Goal: Task Accomplishment & Management: Use online tool/utility

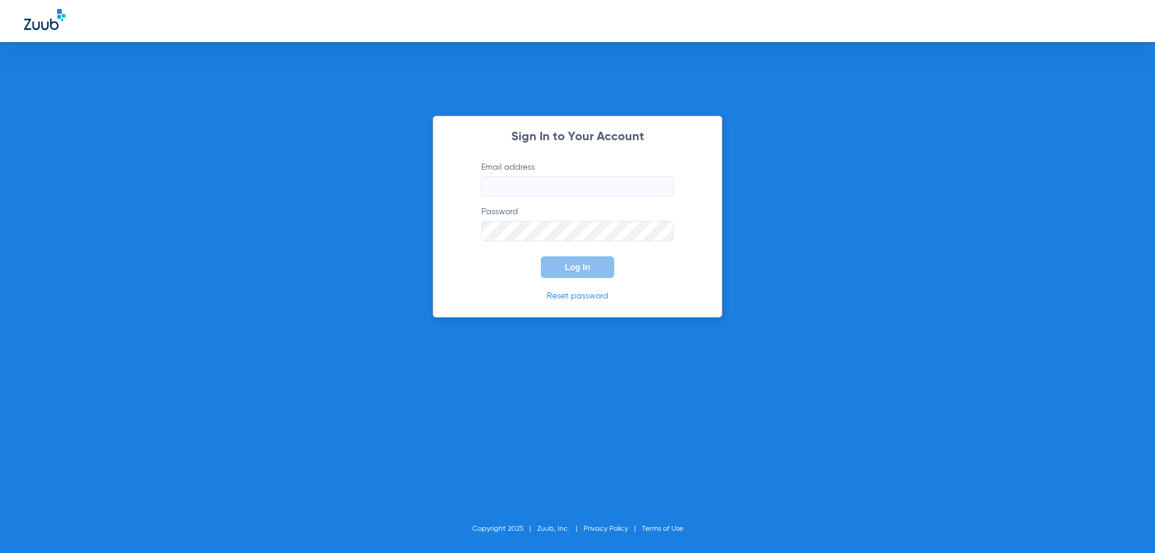
type input "[EMAIL_ADDRESS][DOMAIN_NAME]"
click at [623, 188] on input "billing@gjpds.com" at bounding box center [577, 186] width 193 height 20
click at [573, 271] on span "Log In" at bounding box center [577, 267] width 25 height 10
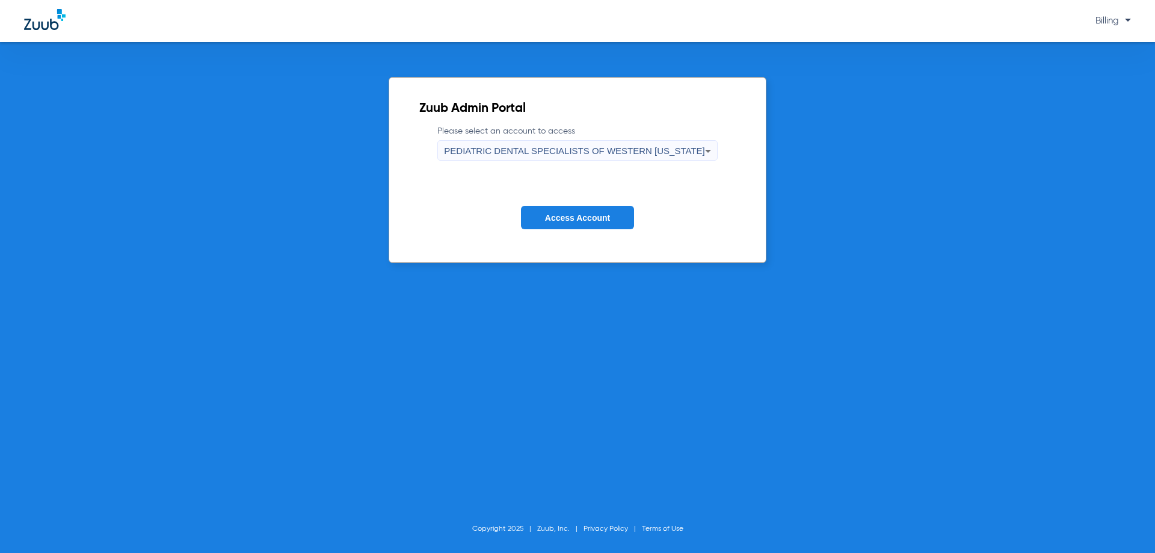
click at [596, 156] on div "PEDIATRIC DENTAL SPECIALISTS OF WESTERN [US_STATE]" at bounding box center [574, 151] width 261 height 20
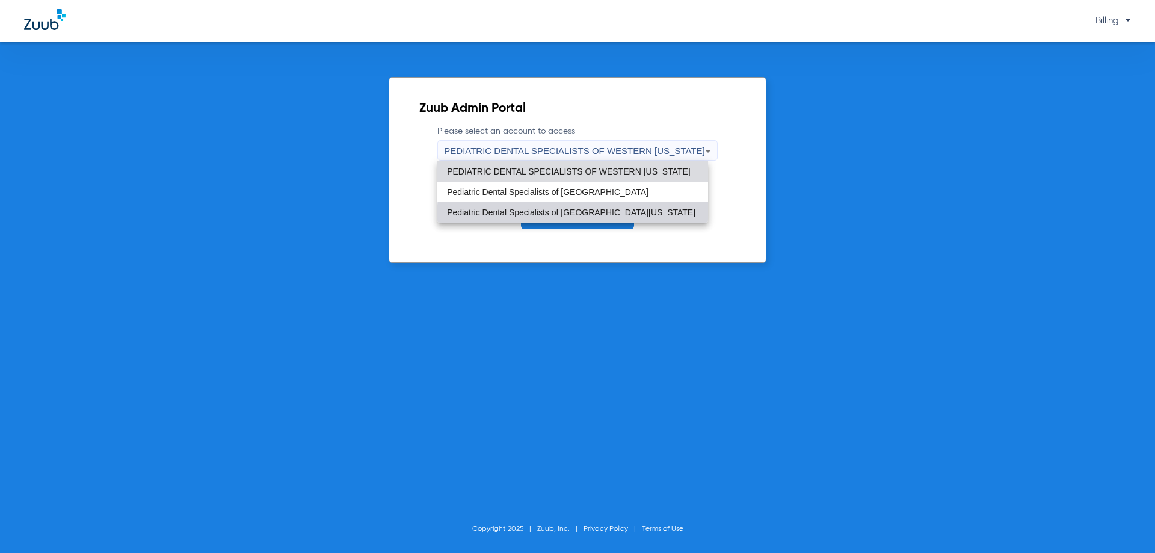
click at [598, 219] on mat-option "Pediatric Dental Specialists of [GEOGRAPHIC_DATA][US_STATE]" at bounding box center [572, 212] width 271 height 20
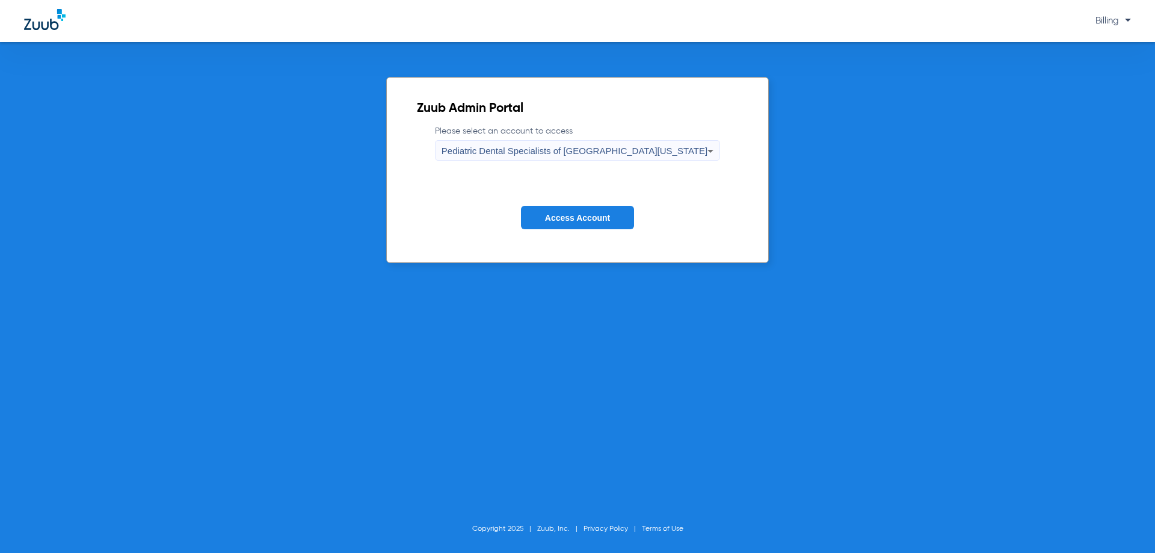
click at [598, 219] on span "Access Account" at bounding box center [577, 218] width 65 height 10
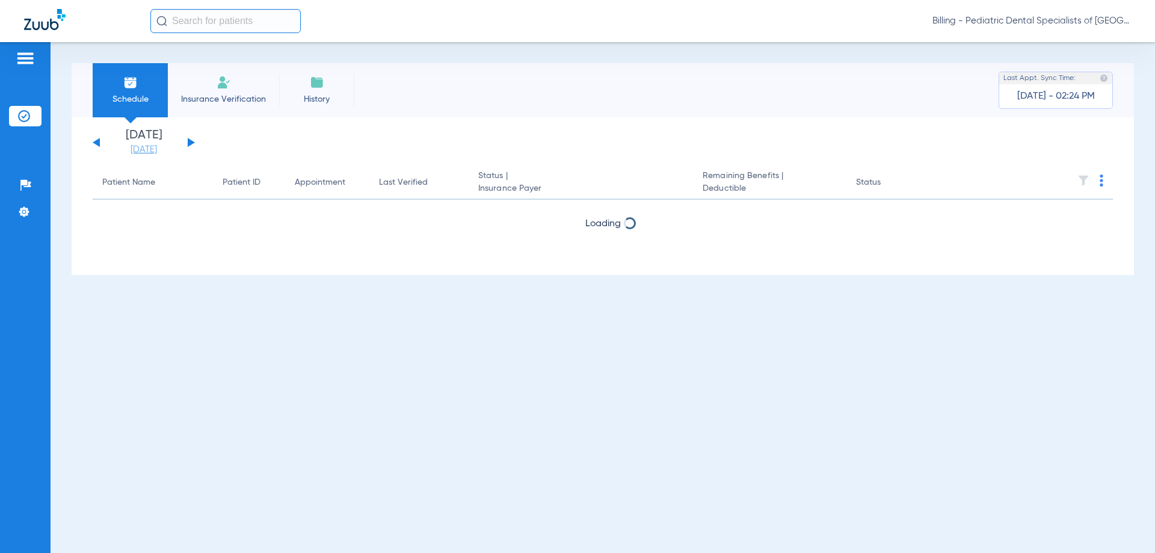
click at [155, 150] on link "[DATE]" at bounding box center [144, 150] width 72 height 12
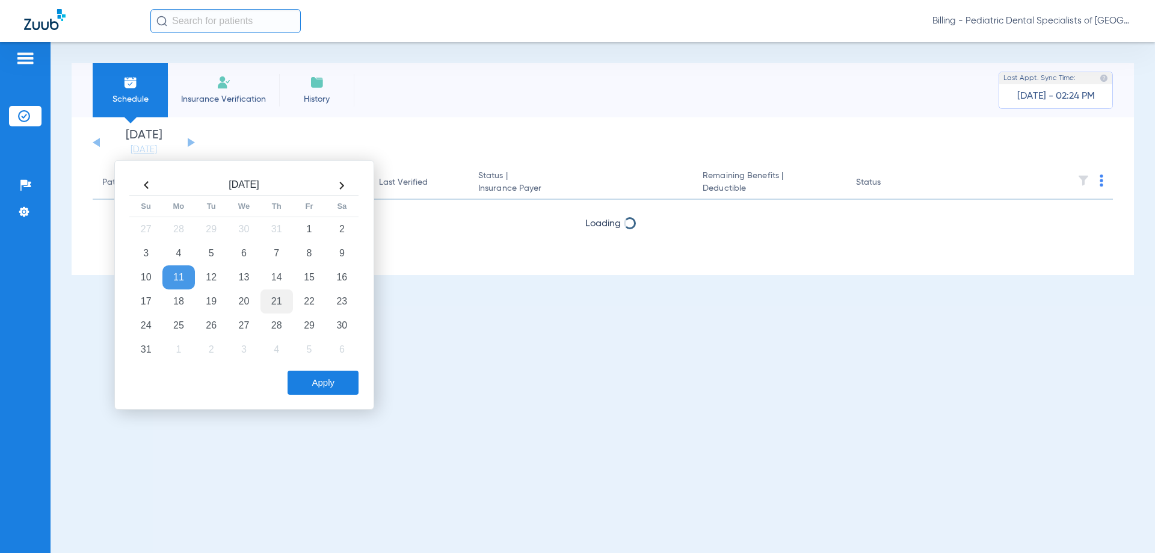
click at [275, 302] on td "21" at bounding box center [277, 301] width 32 height 24
click at [307, 387] on button "Apply" at bounding box center [323, 383] width 71 height 24
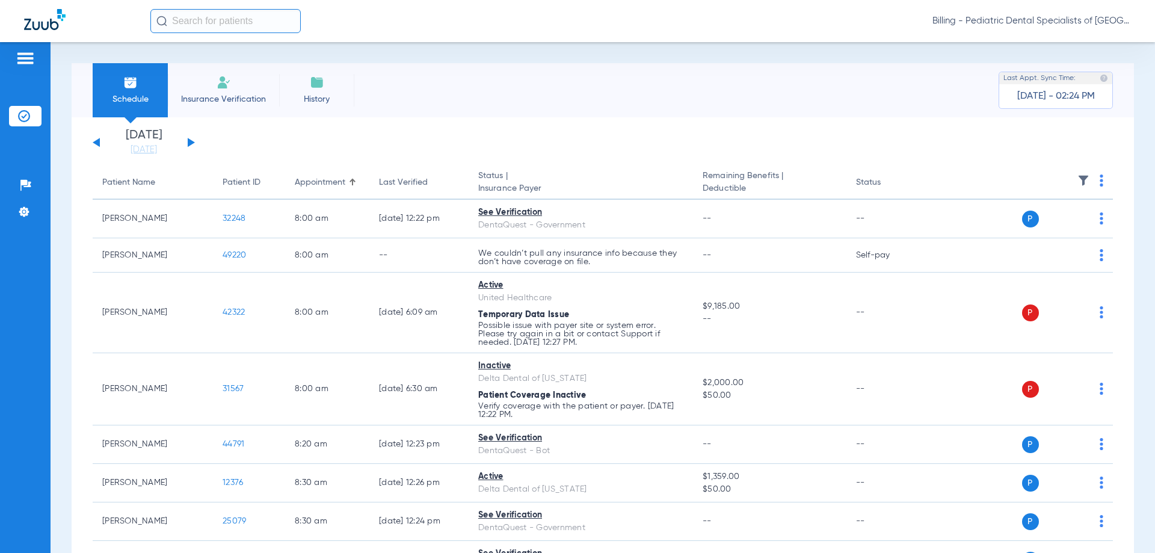
click at [1100, 179] on img at bounding box center [1102, 180] width 4 height 12
click at [1039, 227] on span "Verify All" at bounding box center [1046, 228] width 75 height 8
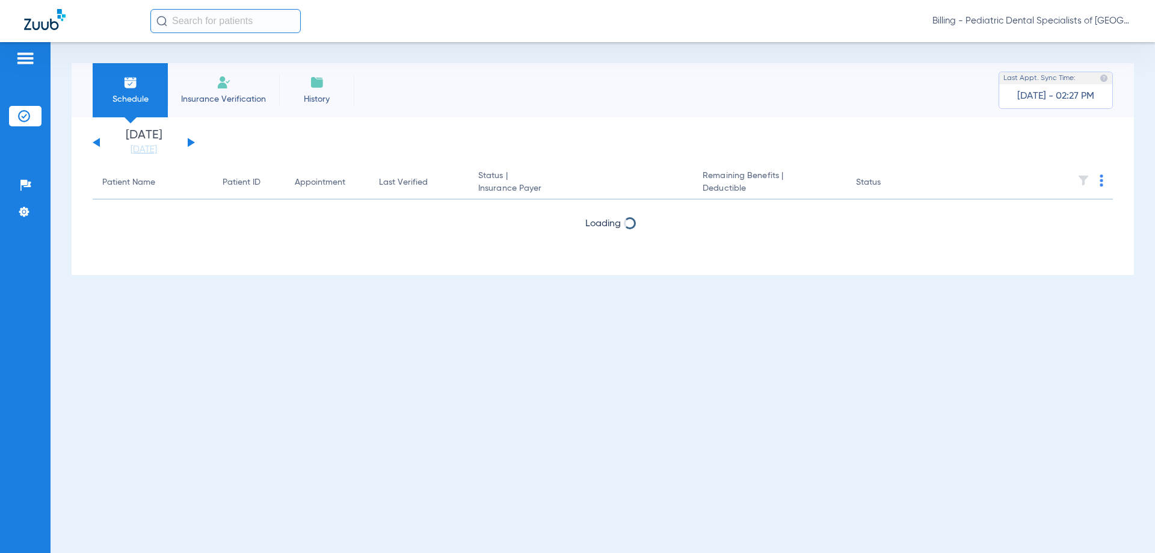
click at [997, 21] on span "Billing - Pediatric Dental Specialists of [GEOGRAPHIC_DATA][US_STATE]" at bounding box center [1032, 21] width 199 height 12
click at [996, 21] on div at bounding box center [577, 276] width 1155 height 553
click at [1004, 24] on span "Billing - Pediatric Dental Specialists of [GEOGRAPHIC_DATA][US_STATE]" at bounding box center [1032, 21] width 199 height 12
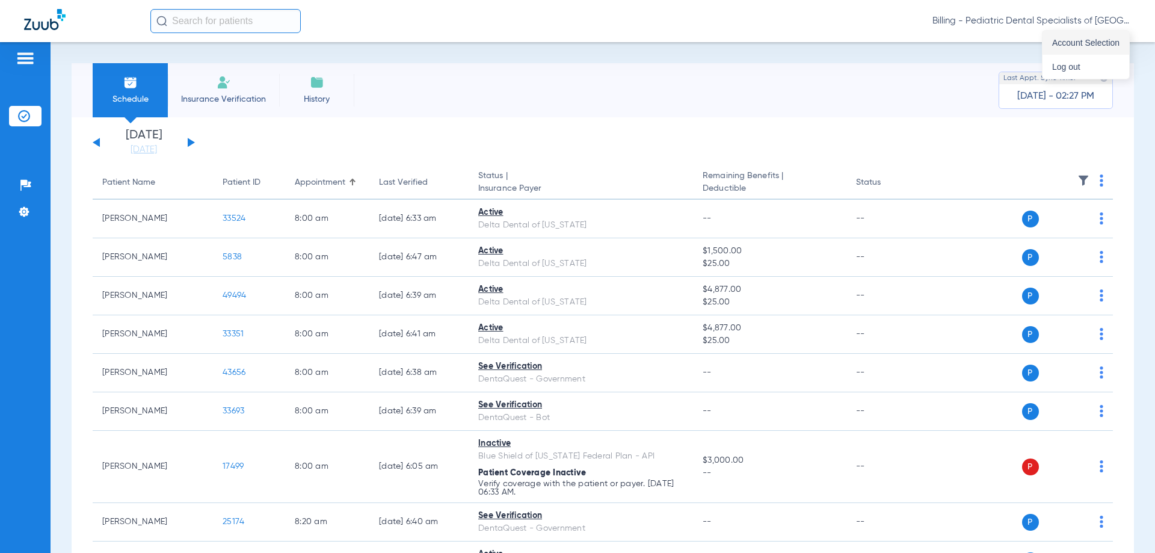
click at [1058, 42] on span "Account Selection" at bounding box center [1085, 43] width 67 height 8
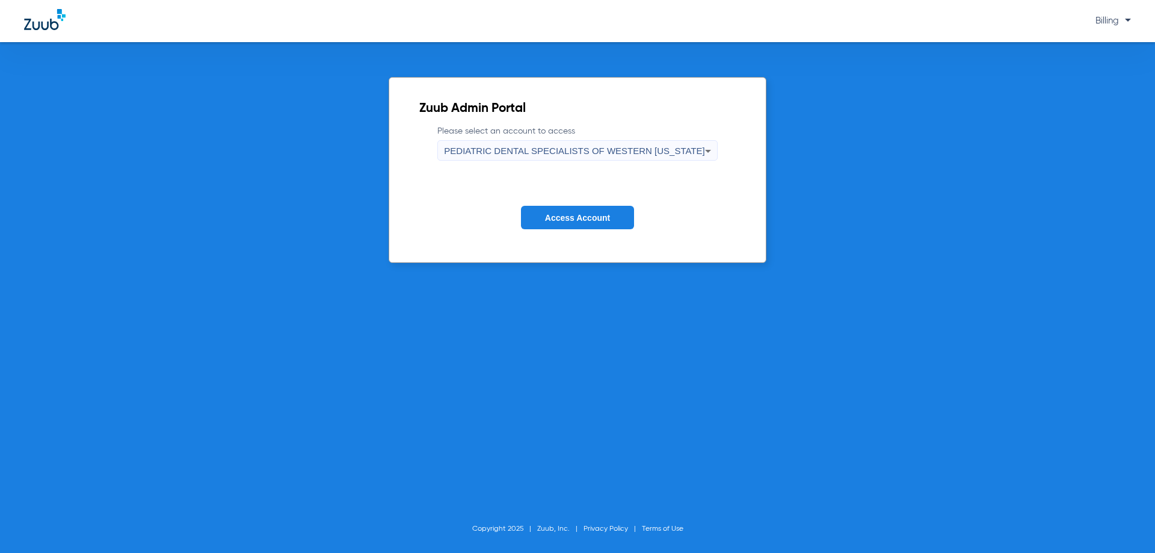
click at [636, 149] on span "PEDIATRIC DENTAL SPECIALISTS OF WESTERN [US_STATE]" at bounding box center [574, 151] width 261 height 10
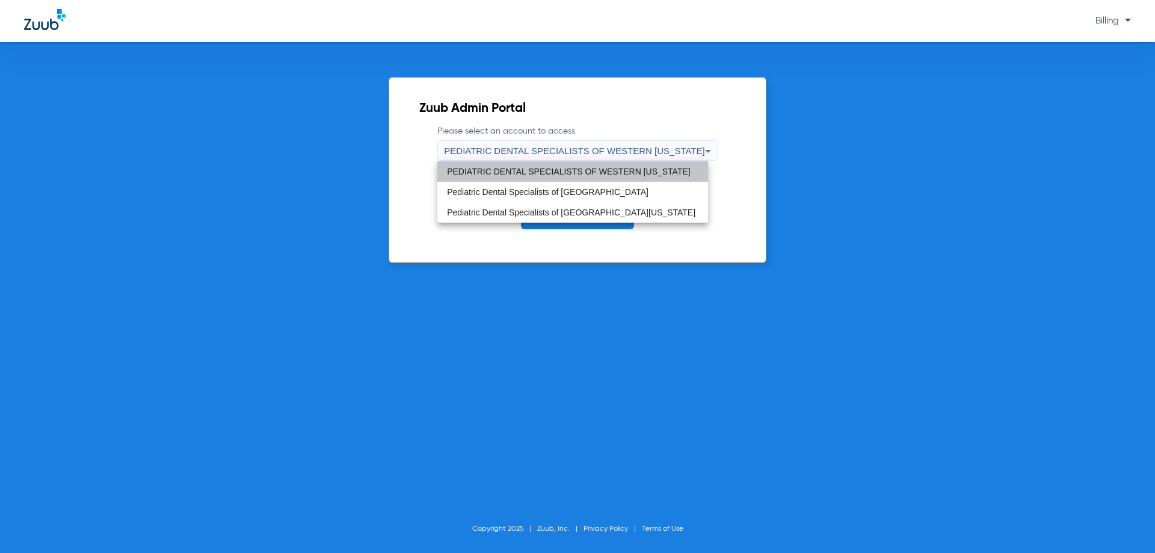
click at [598, 178] on mat-option "PEDIATRIC DENTAL SPECIALISTS OF WESTERN [US_STATE]" at bounding box center [572, 171] width 271 height 20
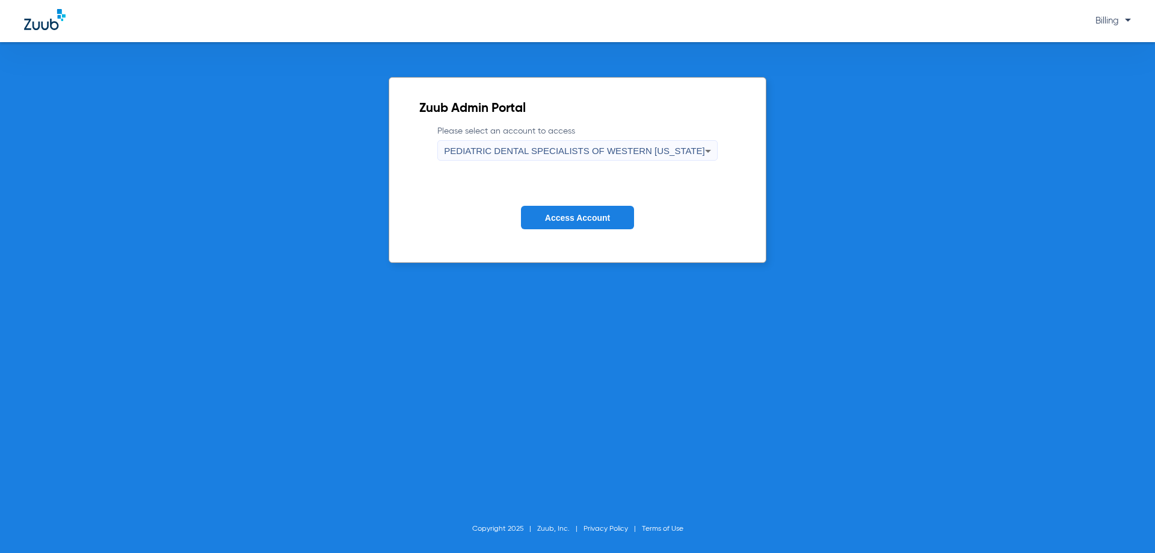
click at [602, 213] on span "Access Account" at bounding box center [577, 218] width 65 height 10
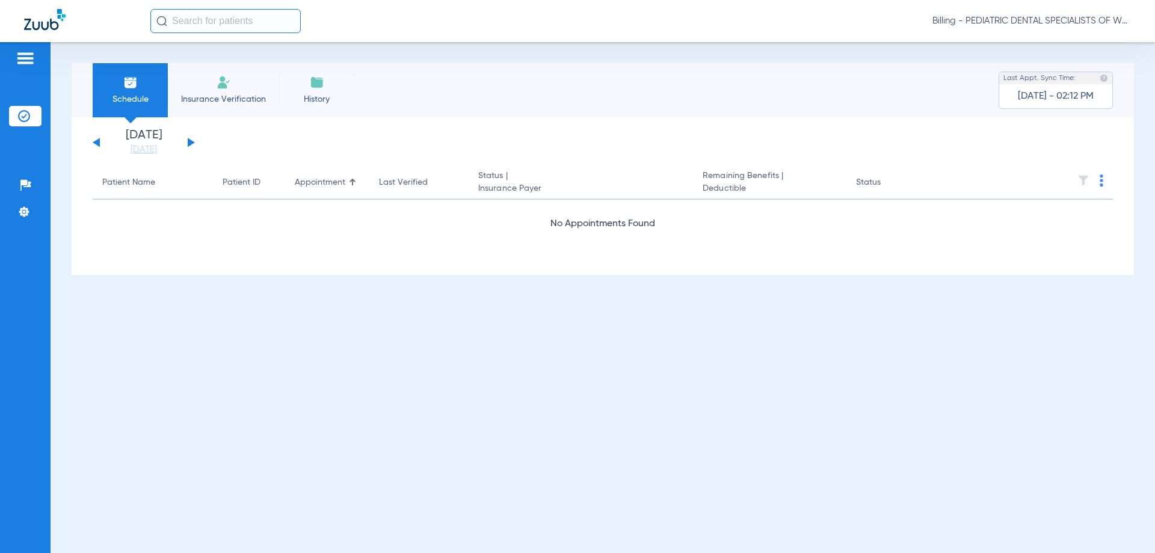
click at [988, 19] on span "Billing - PEDIATRIC DENTAL SPECIALISTS OF WESTERN [US_STATE]" at bounding box center [1032, 21] width 199 height 12
click at [1069, 43] on span "Account Selection" at bounding box center [1085, 43] width 67 height 8
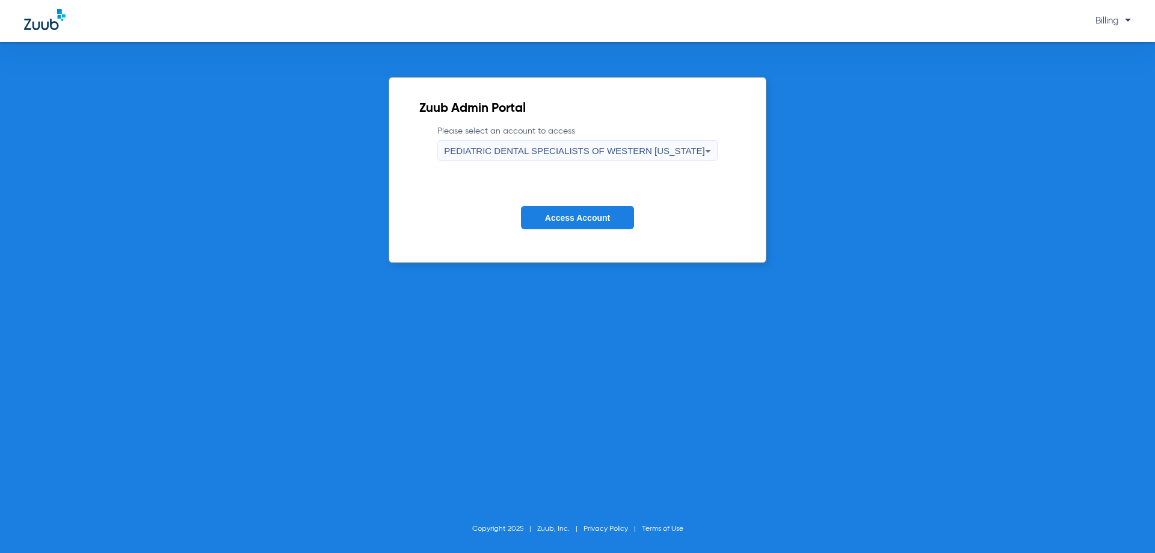
click at [623, 155] on span "PEDIATRIC DENTAL SPECIALISTS OF WESTERN [US_STATE]" at bounding box center [574, 151] width 261 height 10
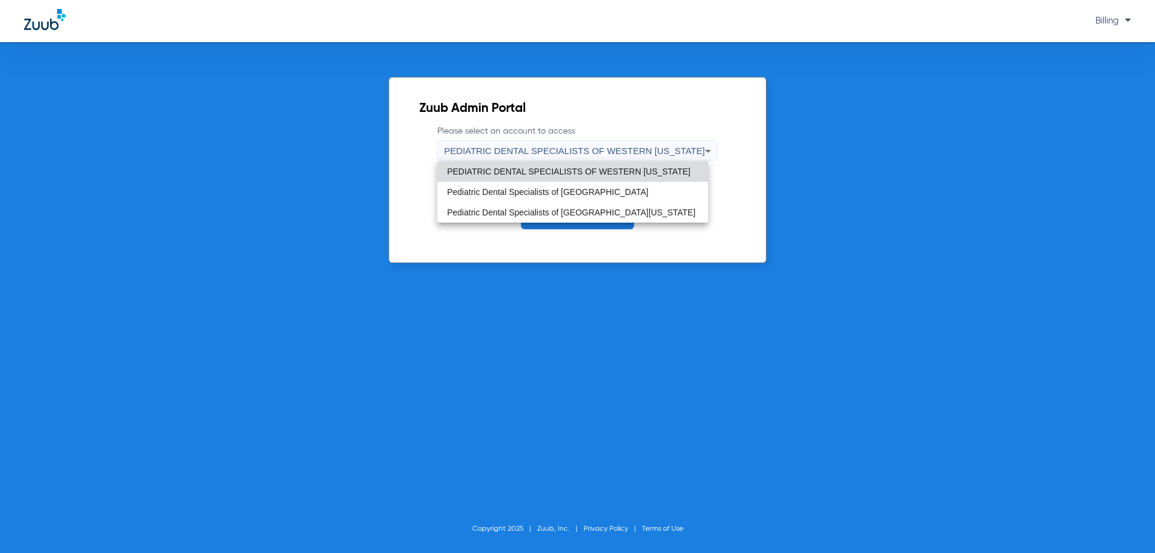
click at [620, 171] on span "PEDIATRIC DENTAL SPECIALISTS OF WESTERN [US_STATE]" at bounding box center [569, 171] width 244 height 8
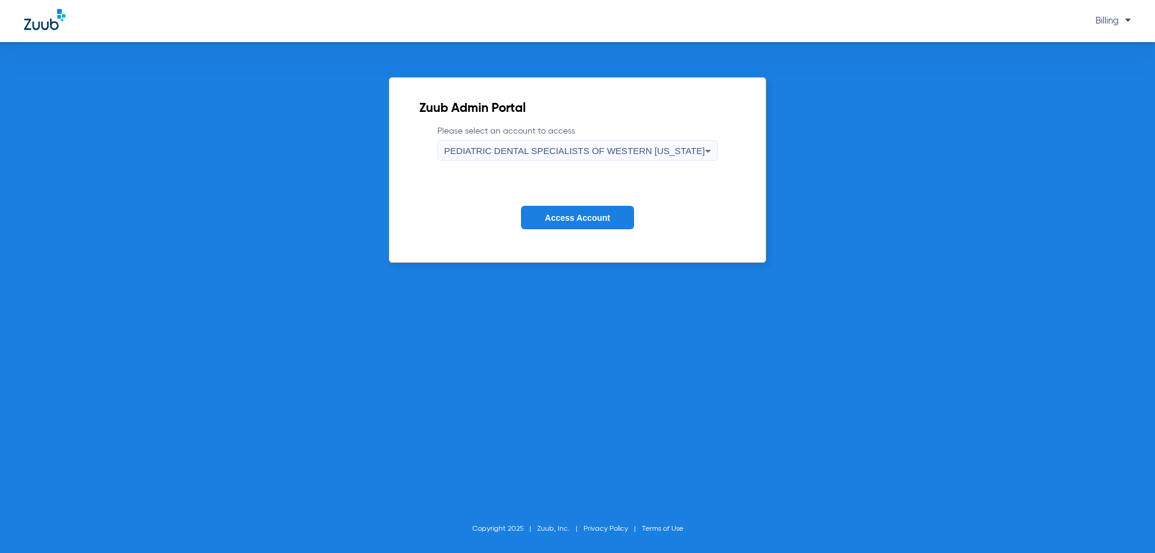
click at [588, 230] on form "Please select an account to access PEDIATRIC DENTAL SPECIALISTS OF WESTERN COLO…" at bounding box center [577, 186] width 316 height 122
click at [587, 221] on span "Access Account" at bounding box center [577, 218] width 65 height 10
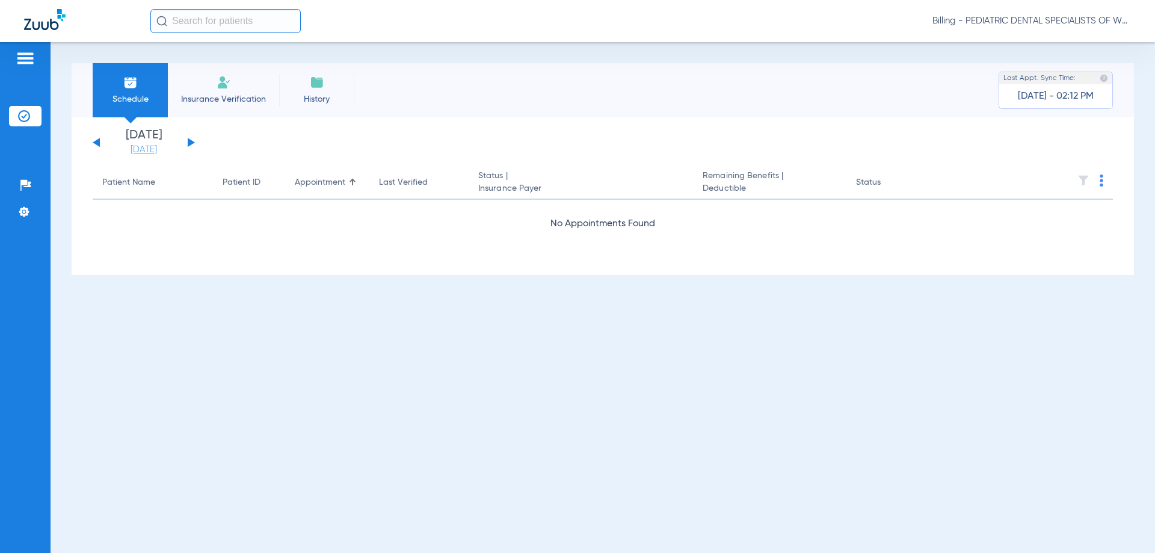
click at [159, 149] on link "[DATE]" at bounding box center [144, 150] width 72 height 12
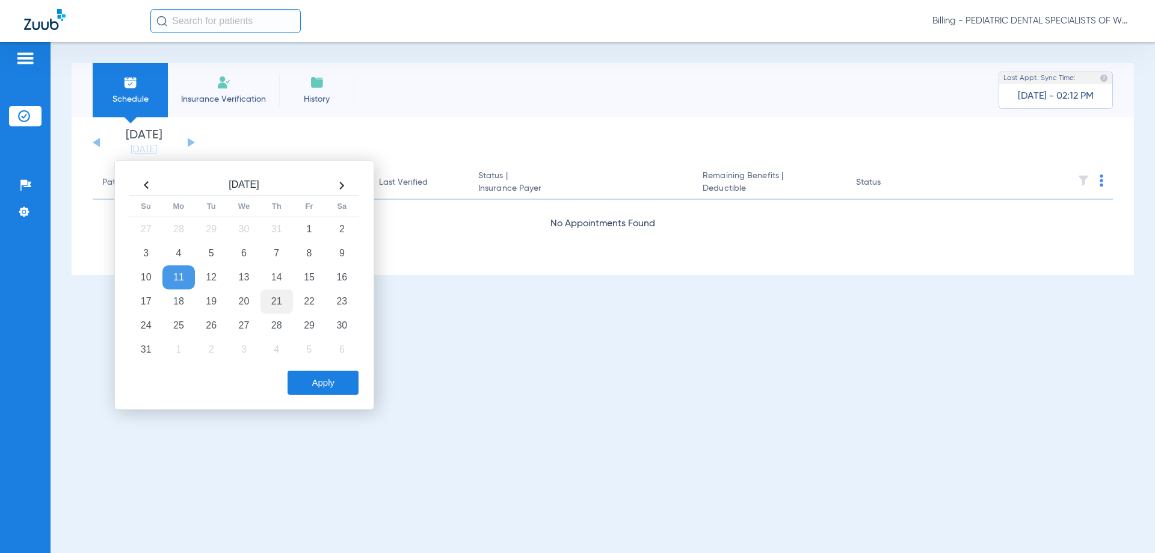
click at [274, 300] on td "21" at bounding box center [277, 301] width 32 height 24
click at [310, 385] on button "Apply" at bounding box center [323, 383] width 71 height 24
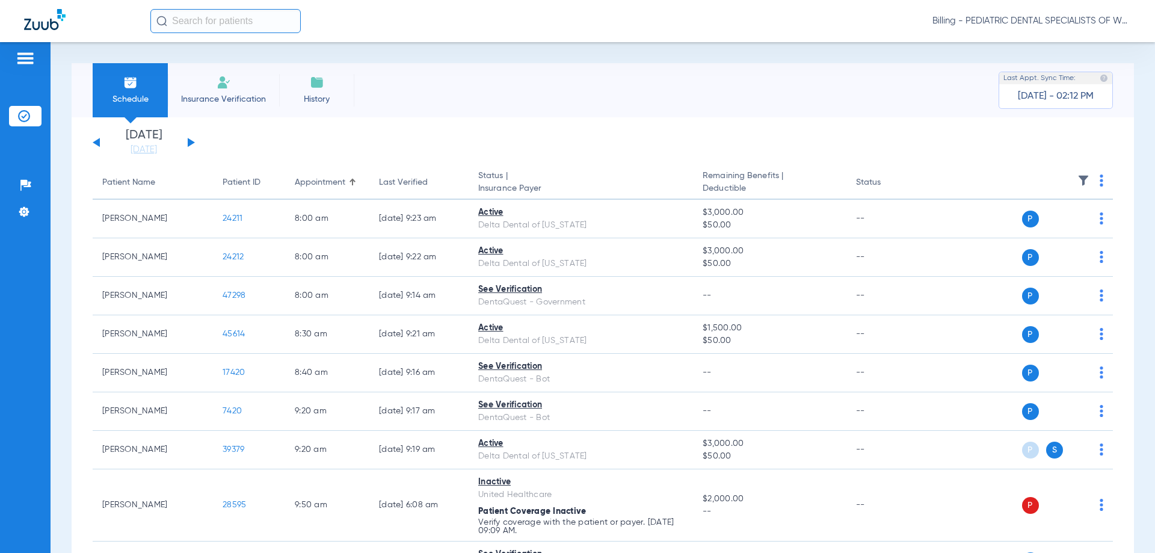
click at [1100, 180] on img at bounding box center [1102, 180] width 4 height 12
click at [1037, 231] on span "Verify All" at bounding box center [1046, 228] width 75 height 8
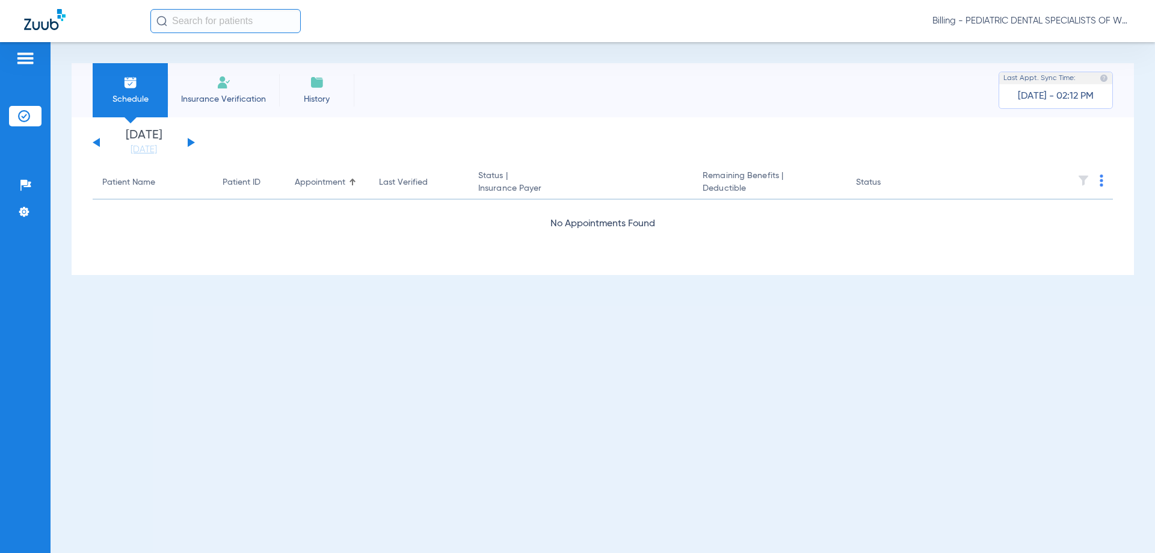
click at [970, 23] on span "Billing - PEDIATRIC DENTAL SPECIALISTS OF WESTERN [US_STATE]" at bounding box center [1032, 21] width 199 height 12
click at [1069, 42] on span "Account Selection" at bounding box center [1085, 43] width 67 height 8
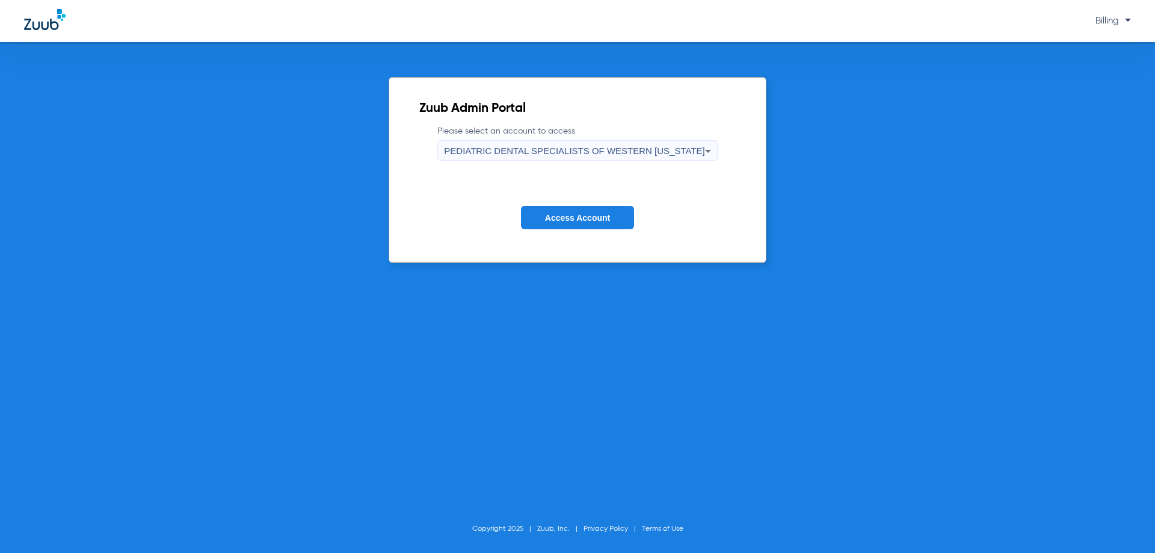
click at [680, 152] on span "PEDIATRIC DENTAL SPECIALISTS OF WESTERN [US_STATE]" at bounding box center [574, 151] width 261 height 10
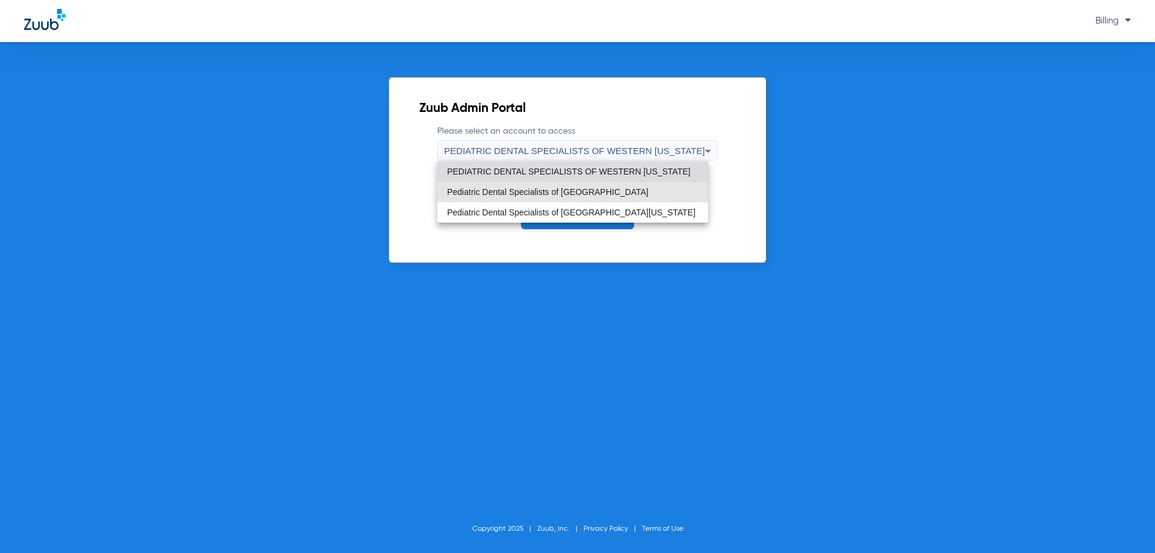
drag, startPoint x: 659, startPoint y: 195, endPoint x: 659, endPoint y: 202, distance: 6.6
click at [659, 195] on mat-option "Pediatric Dental Specialists of [GEOGRAPHIC_DATA]" at bounding box center [572, 192] width 271 height 20
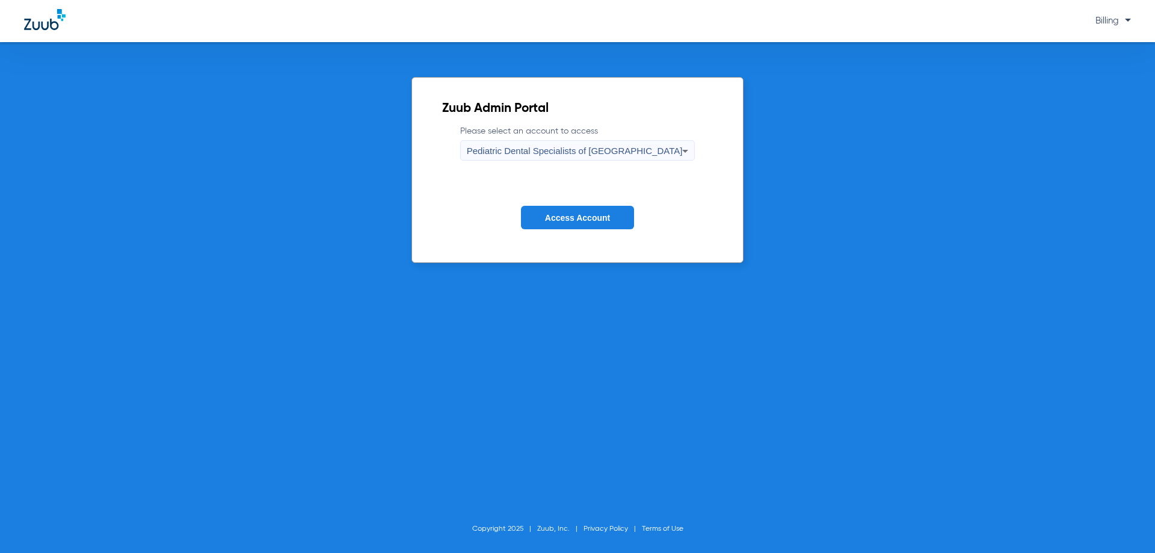
click at [596, 216] on span "Access Account" at bounding box center [577, 218] width 65 height 10
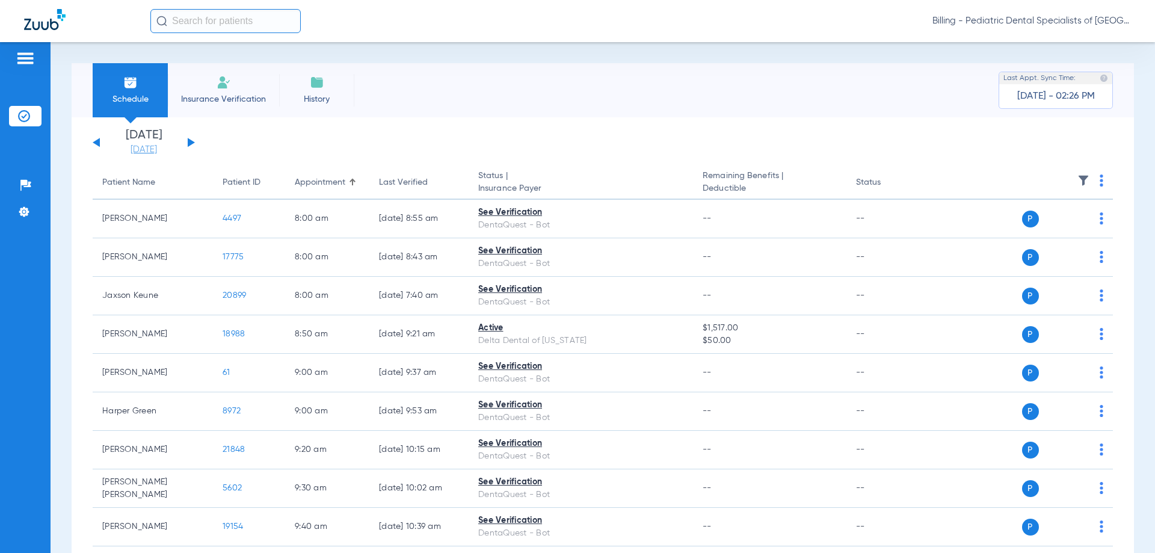
click at [129, 146] on link "[DATE]" at bounding box center [144, 150] width 72 height 12
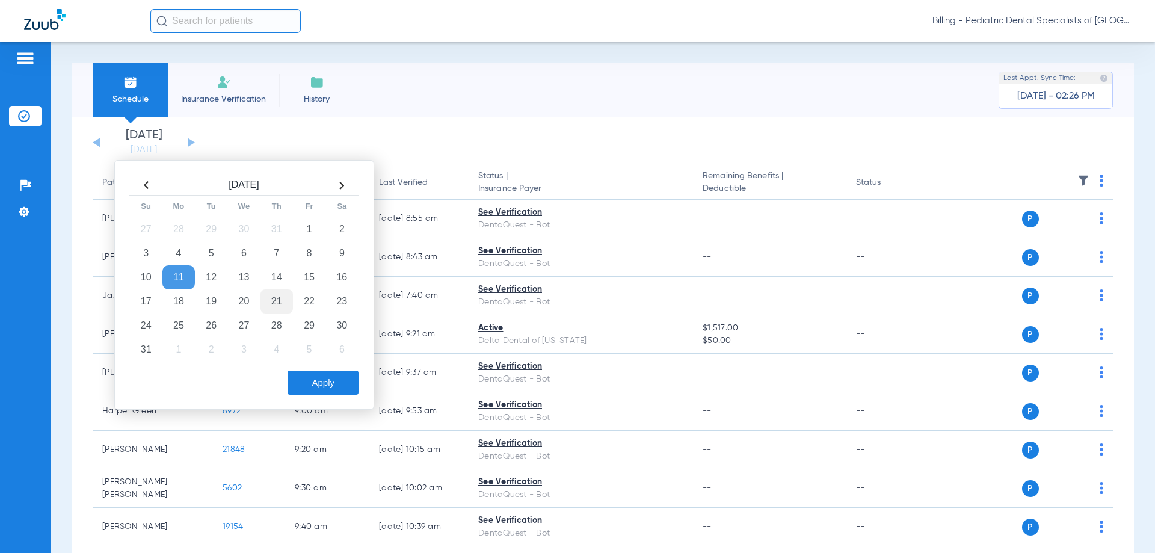
click at [277, 300] on td "21" at bounding box center [277, 301] width 32 height 24
click at [322, 389] on button "Apply" at bounding box center [323, 383] width 71 height 24
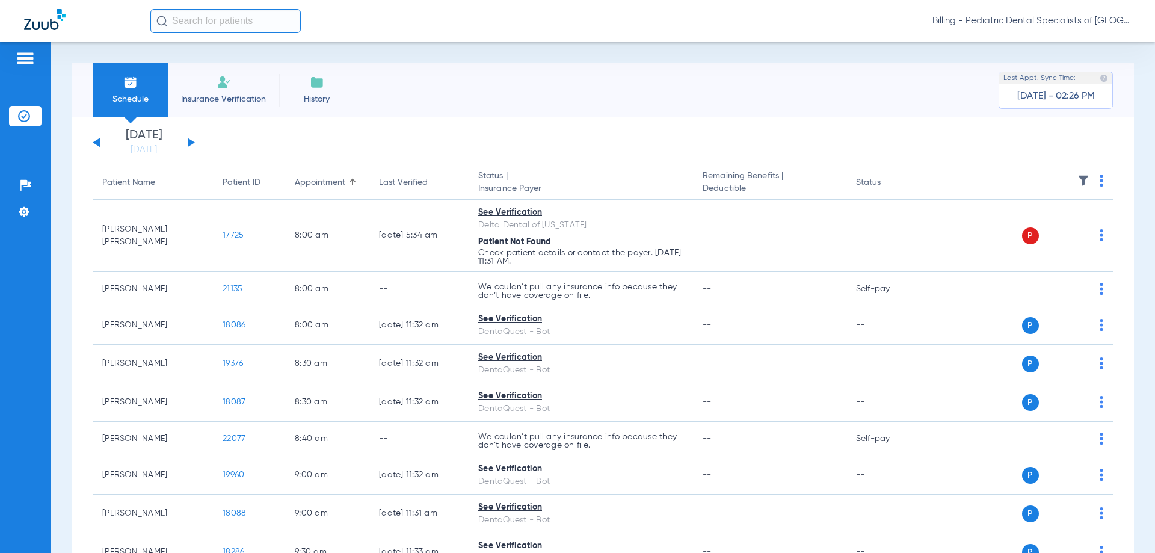
click at [1100, 181] on img at bounding box center [1102, 180] width 4 height 12
click at [1052, 230] on span "Verify All" at bounding box center [1046, 228] width 75 height 8
